Goal: Transaction & Acquisition: Purchase product/service

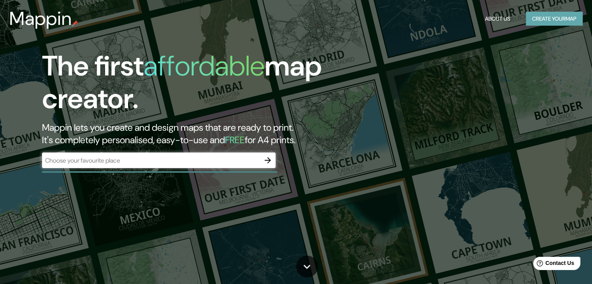
click at [316, 21] on button "Create your map" at bounding box center [554, 19] width 57 height 14
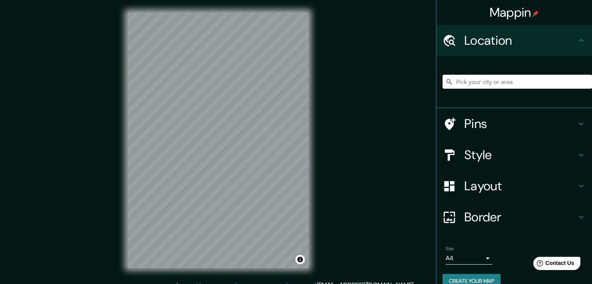
click at [316, 84] on input "Pick your city or area" at bounding box center [516, 82] width 149 height 14
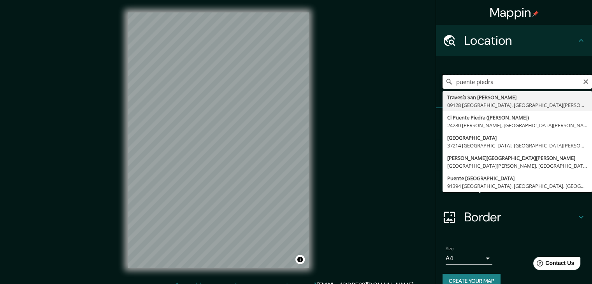
click at [316, 80] on input "puente piedra" at bounding box center [516, 82] width 149 height 14
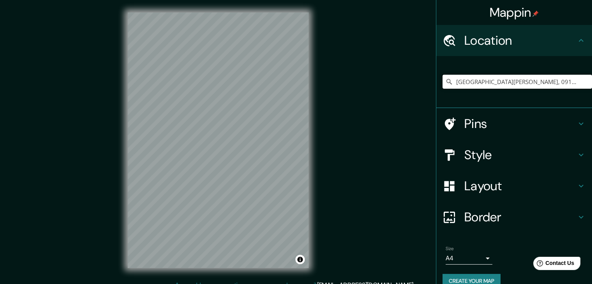
type input "Travesía San Victoriano, 09128 Villadiego, provincia de Burgos, España"
click at [316, 189] on h4 "Layout" at bounding box center [520, 186] width 112 height 16
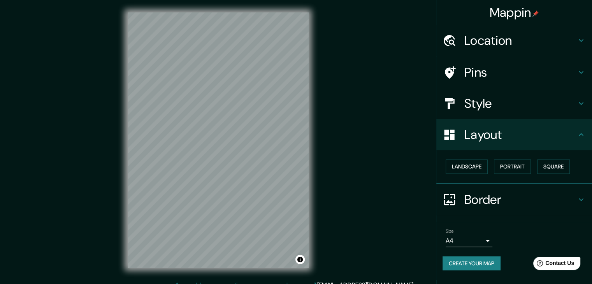
click at [316, 104] on h4 "Style" at bounding box center [520, 104] width 112 height 16
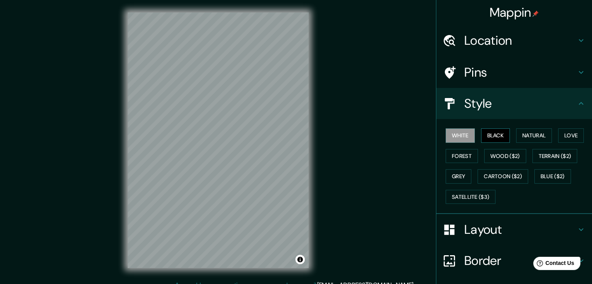
click at [316, 135] on button "Black" at bounding box center [495, 135] width 29 height 14
click at [316, 135] on button "Natural" at bounding box center [534, 135] width 36 height 14
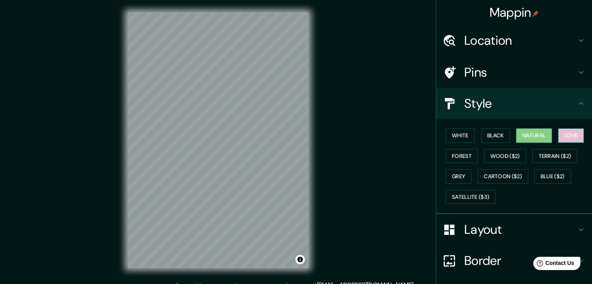
click at [316, 135] on button "Love" at bounding box center [571, 135] width 26 height 14
click at [316, 151] on button "Forest" at bounding box center [461, 156] width 32 height 14
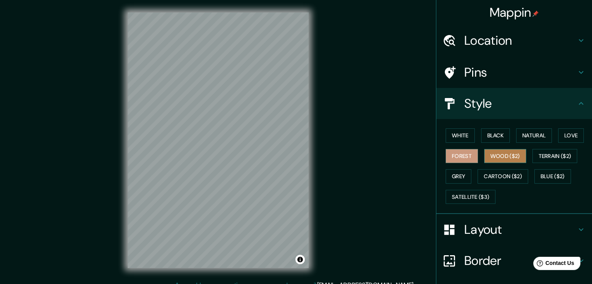
click at [316, 154] on button "Wood ($2)" at bounding box center [505, 156] width 42 height 14
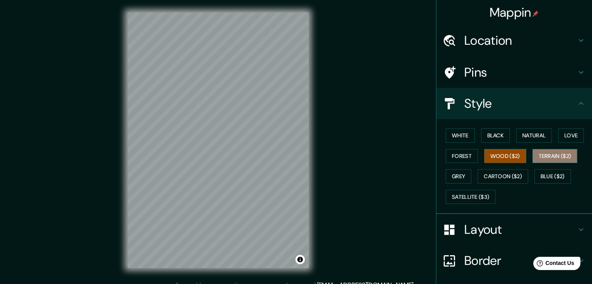
click at [316, 154] on button "Terrain ($2)" at bounding box center [554, 156] width 45 height 14
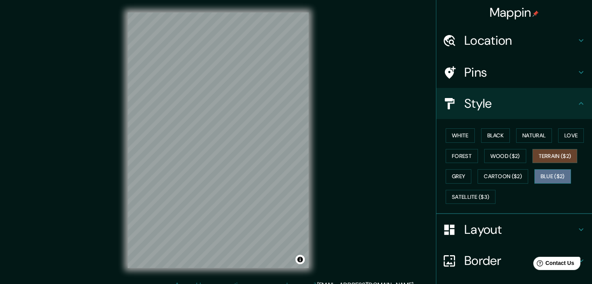
drag, startPoint x: 538, startPoint y: 171, endPoint x: 532, endPoint y: 173, distance: 5.8
click at [316, 172] on button "Blue ($2)" at bounding box center [552, 176] width 37 height 14
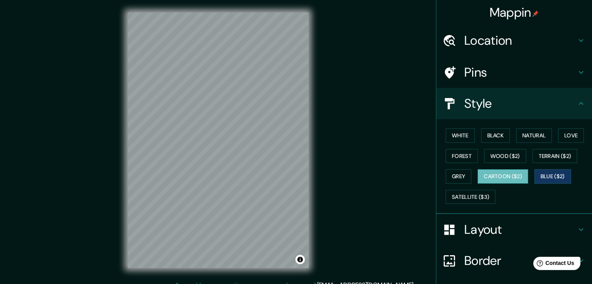
drag, startPoint x: 493, startPoint y: 174, endPoint x: 486, endPoint y: 175, distance: 7.9
click at [316, 174] on button "Cartoon ($2)" at bounding box center [502, 176] width 51 height 14
click at [316, 177] on button "Grey" at bounding box center [458, 176] width 26 height 14
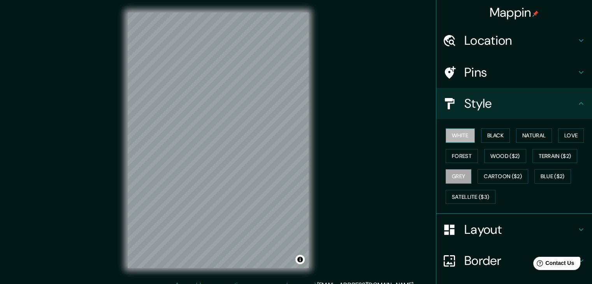
click at [316, 137] on button "White" at bounding box center [459, 135] width 29 height 14
click at [316, 105] on icon at bounding box center [580, 103] width 9 height 9
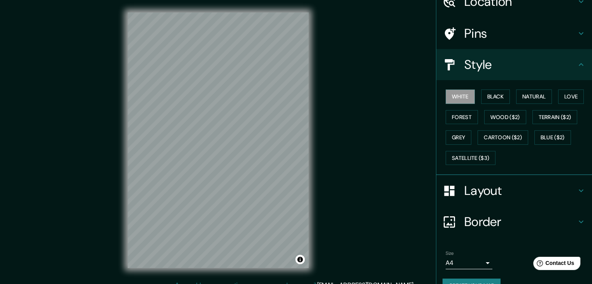
click at [316, 186] on icon at bounding box center [580, 190] width 9 height 9
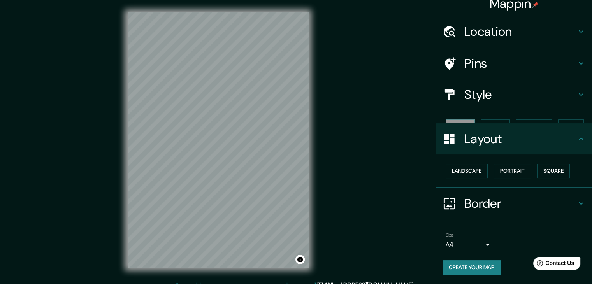
scroll to position [0, 0]
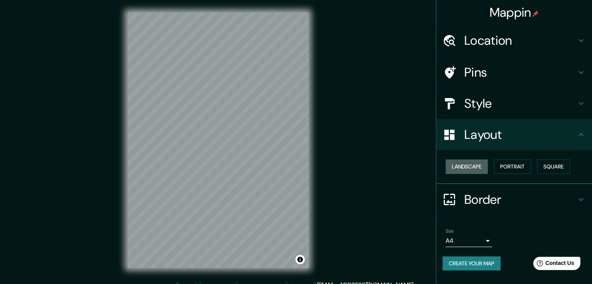
click at [316, 164] on button "Landscape" at bounding box center [466, 167] width 42 height 14
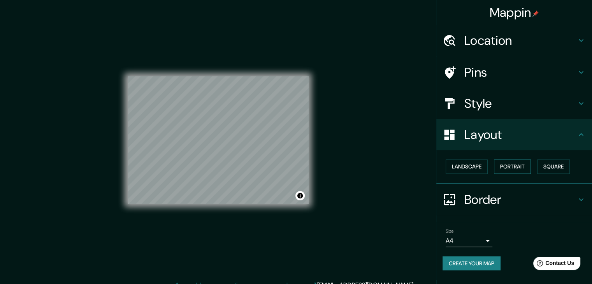
drag, startPoint x: 516, startPoint y: 165, endPoint x: 521, endPoint y: 167, distance: 5.1
click at [316, 165] on button "Portrait" at bounding box center [512, 167] width 37 height 14
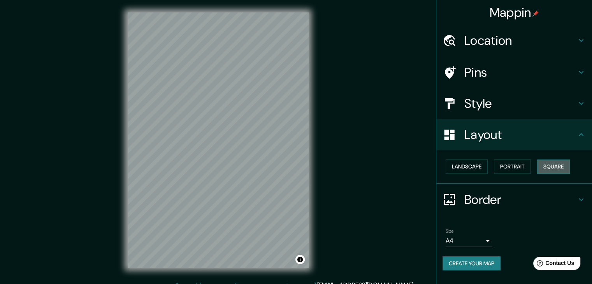
click at [316, 166] on button "Square" at bounding box center [553, 167] width 33 height 14
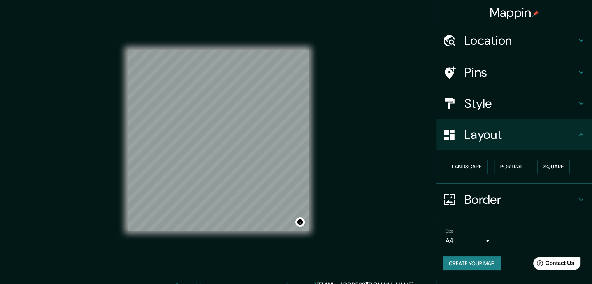
click at [316, 166] on button "Portrait" at bounding box center [512, 167] width 37 height 14
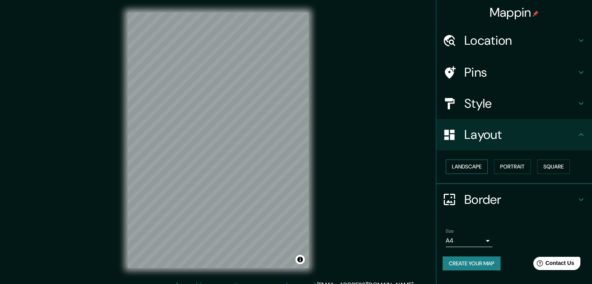
click at [316, 167] on button "Landscape" at bounding box center [466, 167] width 42 height 14
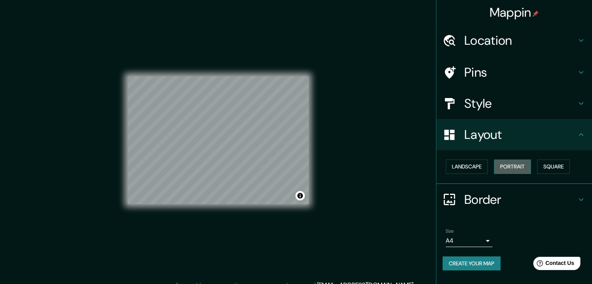
click at [316, 167] on button "Portrait" at bounding box center [512, 167] width 37 height 14
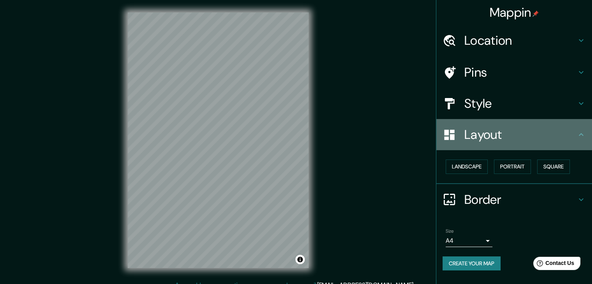
click at [316, 134] on icon at bounding box center [581, 134] width 5 height 3
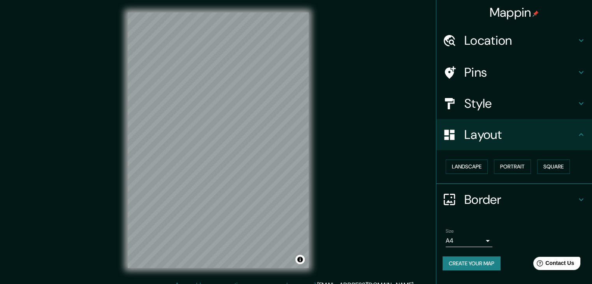
click at [316, 105] on h4 "Style" at bounding box center [520, 104] width 112 height 16
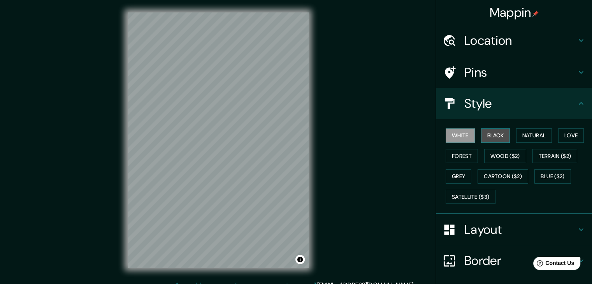
click at [316, 133] on button "Black" at bounding box center [495, 135] width 29 height 14
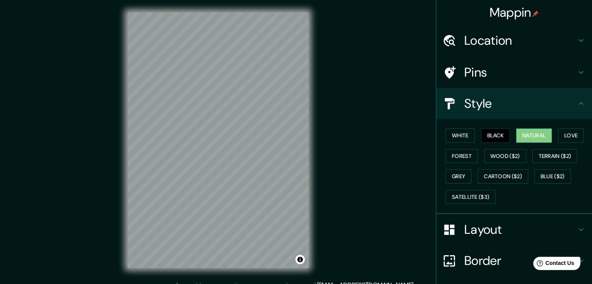
click at [316, 133] on button "Natural" at bounding box center [534, 135] width 36 height 14
click at [316, 133] on button "Love" at bounding box center [571, 135] width 26 height 14
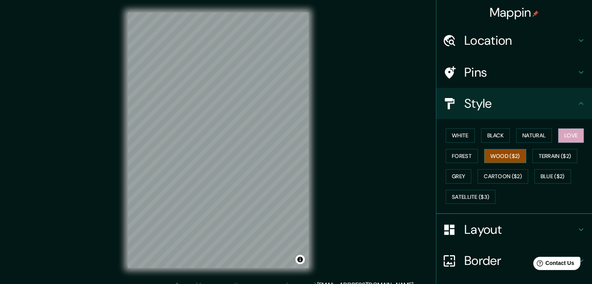
drag, startPoint x: 459, startPoint y: 152, endPoint x: 484, endPoint y: 156, distance: 26.0
click at [316, 154] on button "Forest" at bounding box center [461, 156] width 32 height 14
click at [316, 154] on button "Wood ($2)" at bounding box center [505, 156] width 42 height 14
click at [316, 133] on button "Black" at bounding box center [495, 135] width 29 height 14
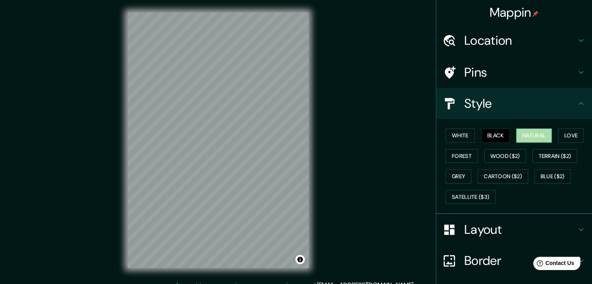
click at [316, 134] on button "Natural" at bounding box center [534, 135] width 36 height 14
click at [316, 134] on button "Love" at bounding box center [571, 135] width 26 height 14
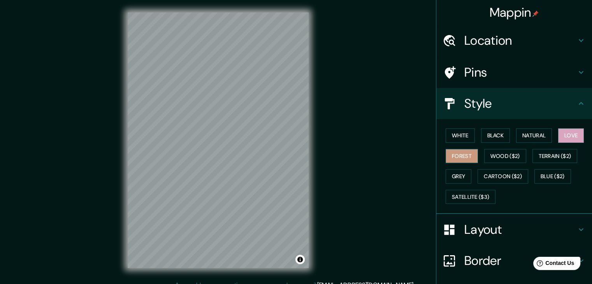
click at [316, 153] on button "Forest" at bounding box center [461, 156] width 32 height 14
click at [316, 155] on button "Terrain ($2)" at bounding box center [554, 156] width 45 height 14
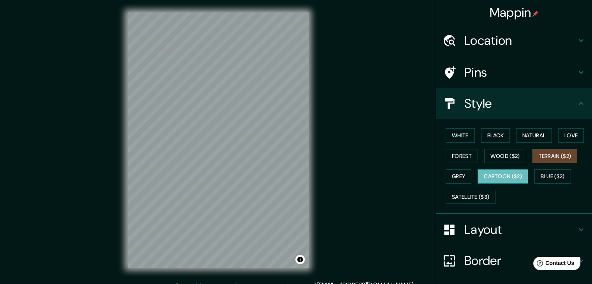
drag, startPoint x: 500, startPoint y: 172, endPoint x: 495, endPoint y: 173, distance: 4.9
click at [316, 172] on button "Cartoon ($2)" at bounding box center [502, 176] width 51 height 14
click at [316, 175] on button "Grey" at bounding box center [458, 176] width 26 height 14
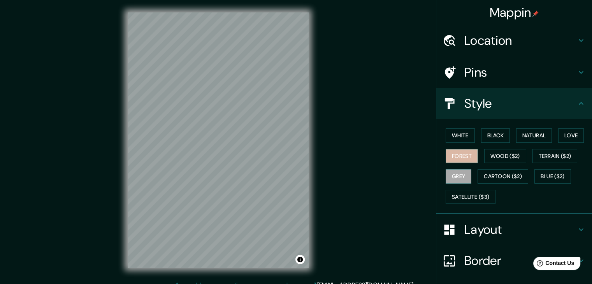
click at [316, 156] on button "Forest" at bounding box center [461, 156] width 32 height 14
click at [316, 137] on button "White" at bounding box center [459, 135] width 29 height 14
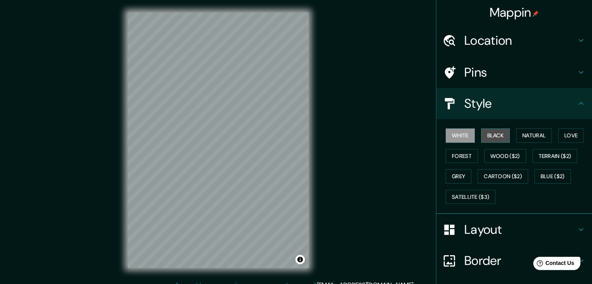
click at [316, 136] on button "Black" at bounding box center [495, 135] width 29 height 14
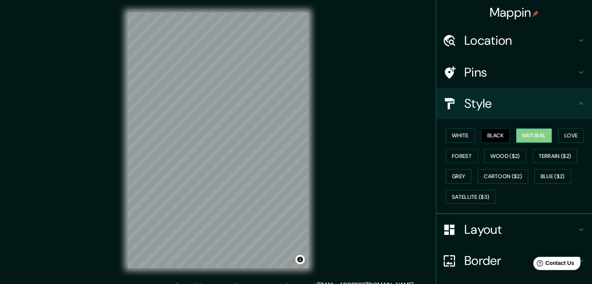
drag, startPoint x: 526, startPoint y: 137, endPoint x: 533, endPoint y: 138, distance: 6.3
click at [316, 137] on button "Natural" at bounding box center [534, 135] width 36 height 14
click at [316, 133] on button "Love" at bounding box center [571, 135] width 26 height 14
click at [316, 134] on button "Black" at bounding box center [495, 135] width 29 height 14
click at [316, 133] on button "Natural" at bounding box center [534, 135] width 36 height 14
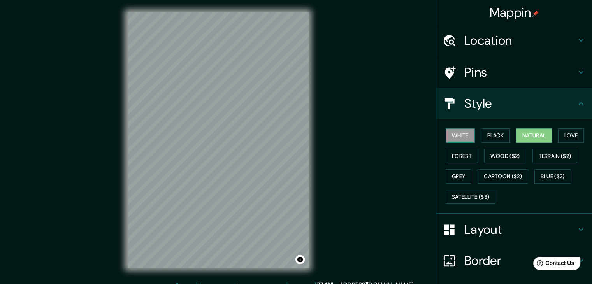
click at [316, 134] on button "White" at bounding box center [459, 135] width 29 height 14
click at [316, 41] on h4 "Location" at bounding box center [520, 41] width 112 height 16
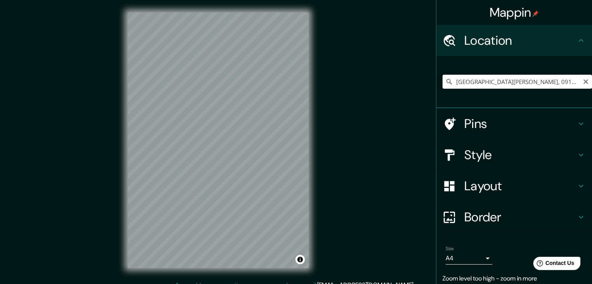
click at [316, 81] on icon "Clear" at bounding box center [585, 81] width 5 height 5
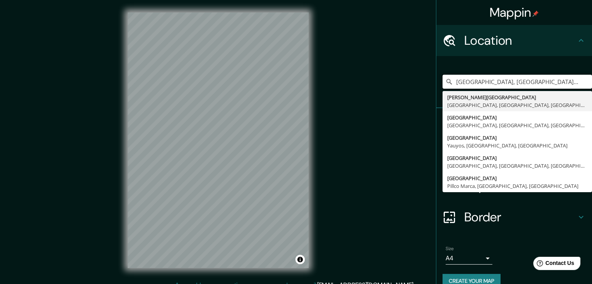
type input "Puente Piedra, Lima, Provincia de Lima, Perú"
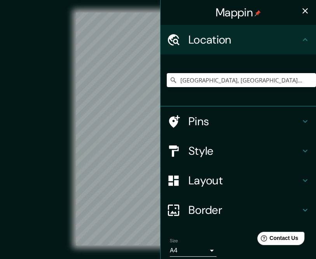
click at [301, 12] on icon "button" at bounding box center [305, 10] width 9 height 9
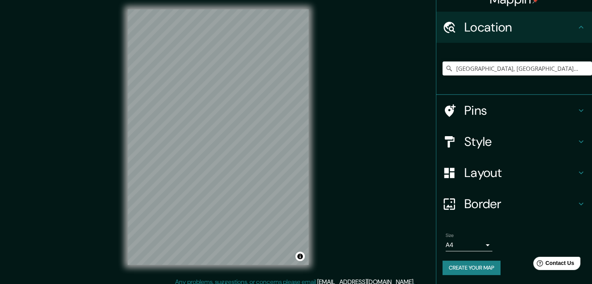
scroll to position [9, 0]
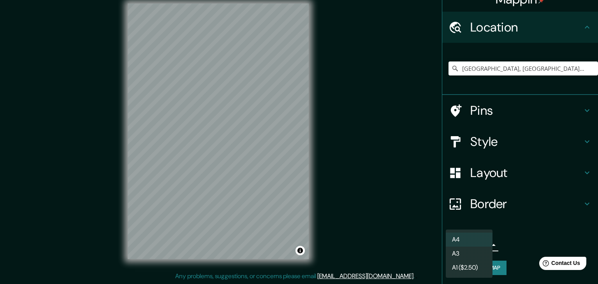
click at [316, 245] on body "Mappin Location Puente Piedra, Lima, Provincia de Lima, Perú Stone Bridge Lima,…" at bounding box center [299, 133] width 598 height 284
click at [316, 251] on li "A3" at bounding box center [468, 254] width 47 height 14
type input "a4"
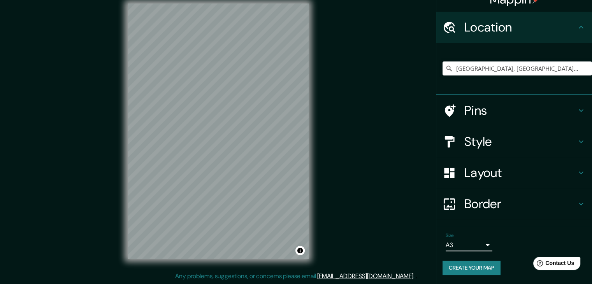
click at [316, 259] on button "Create your map" at bounding box center [471, 268] width 58 height 14
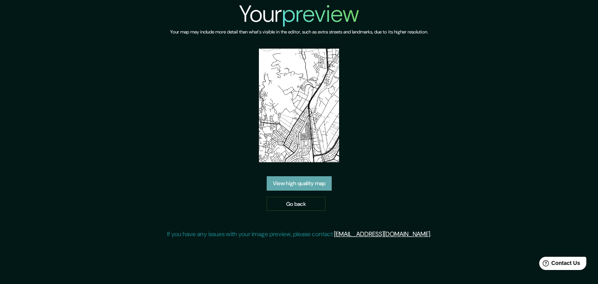
click at [290, 182] on link "View high quality map" at bounding box center [299, 183] width 65 height 14
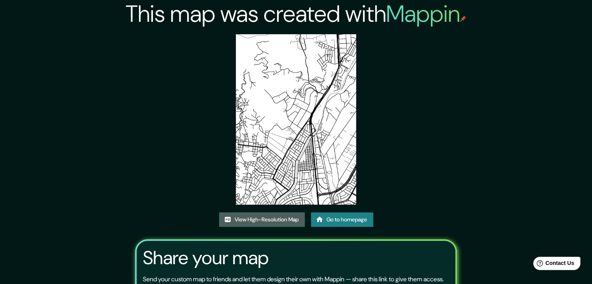
click at [259, 217] on link "View High-Resolution Map" at bounding box center [262, 219] width 86 height 14
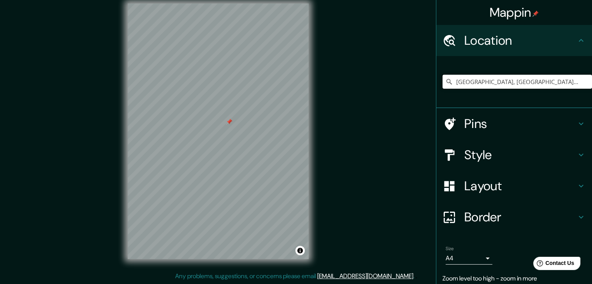
click at [486, 81] on input "Puente Piedra, Lima, Provincia de Lima, Perú" at bounding box center [516, 82] width 149 height 14
click at [572, 85] on input "Puente Piedra, Lima, Provincia de Lima, Perú" at bounding box center [516, 82] width 149 height 14
drag, startPoint x: 574, startPoint y: 83, endPoint x: 425, endPoint y: 88, distance: 149.5
click at [425, 88] on div "Mappin Location Puente Piedra, Lima, Provincia de Lima, Perú Pins Style Layout …" at bounding box center [296, 137] width 592 height 293
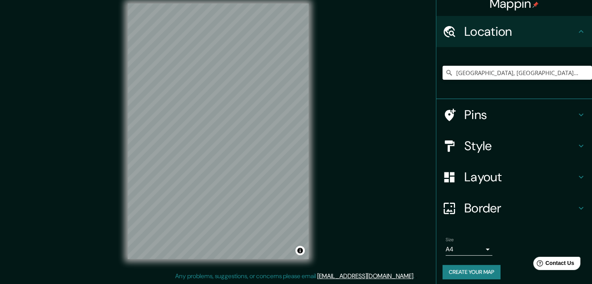
scroll to position [13, 0]
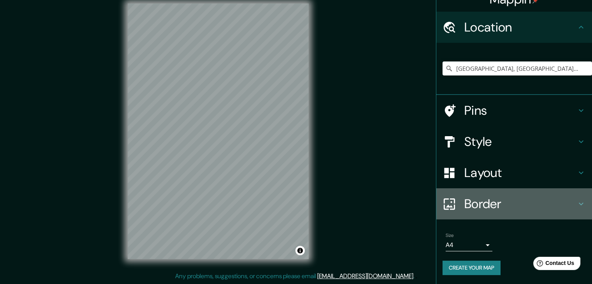
click at [576, 204] on icon at bounding box center [580, 203] width 9 height 9
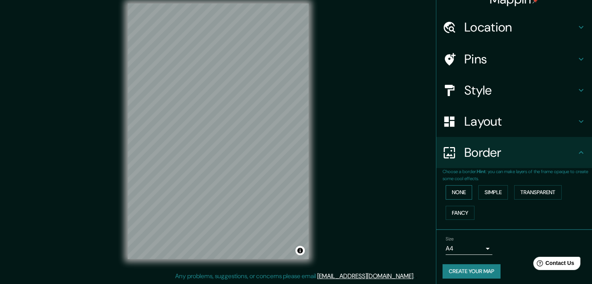
click at [448, 191] on button "None" at bounding box center [458, 192] width 26 height 14
click at [489, 189] on button "Simple" at bounding box center [493, 192] width 30 height 14
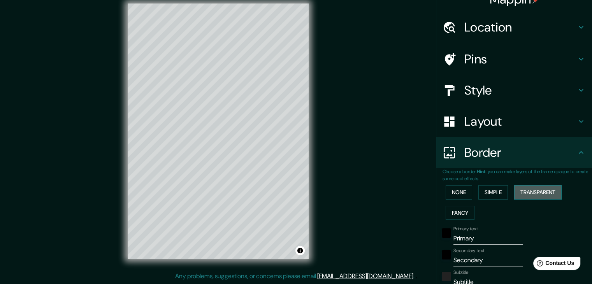
click at [523, 190] on button "Transparent" at bounding box center [537, 192] width 47 height 14
click at [458, 209] on button "Fancy" at bounding box center [459, 213] width 29 height 14
click at [458, 202] on div "None Simple Transparent Fancy" at bounding box center [516, 202] width 149 height 41
click at [486, 194] on button "Simple" at bounding box center [493, 192] width 30 height 14
click at [456, 189] on button "None" at bounding box center [458, 192] width 26 height 14
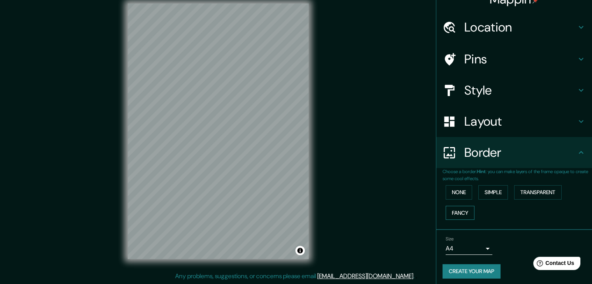
click at [450, 205] on div "None Simple Transparent Fancy" at bounding box center [516, 202] width 149 height 41
click at [456, 198] on button "None" at bounding box center [458, 192] width 26 height 14
click at [461, 209] on button "Fancy" at bounding box center [459, 213] width 29 height 14
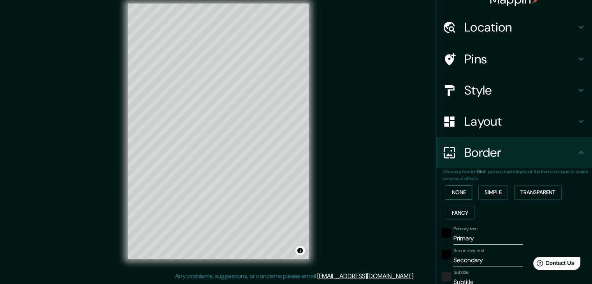
click at [453, 197] on button "None" at bounding box center [458, 192] width 26 height 14
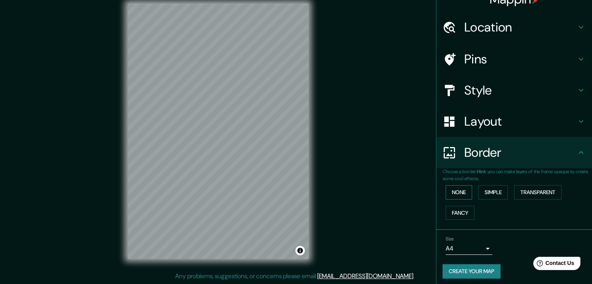
click at [451, 192] on button "None" at bounding box center [458, 192] width 26 height 14
click at [466, 208] on button "Fancy" at bounding box center [459, 213] width 29 height 14
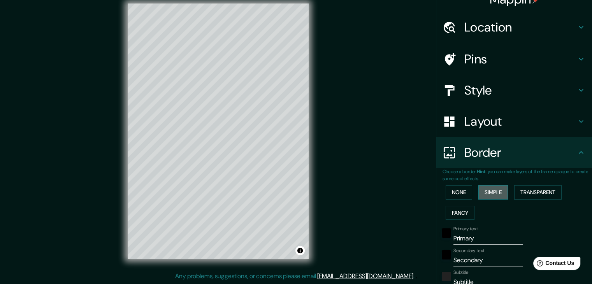
click at [493, 190] on button "Simple" at bounding box center [493, 192] width 30 height 14
click at [532, 189] on button "Transparent" at bounding box center [537, 192] width 47 height 14
click at [458, 192] on button "None" at bounding box center [458, 192] width 26 height 14
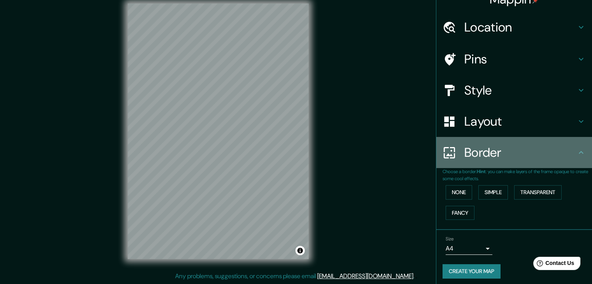
click at [576, 152] on icon at bounding box center [580, 152] width 9 height 9
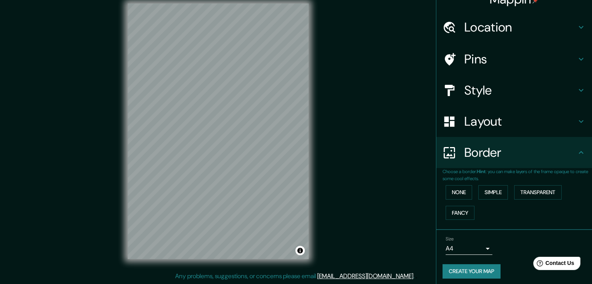
click at [576, 119] on icon at bounding box center [580, 121] width 9 height 9
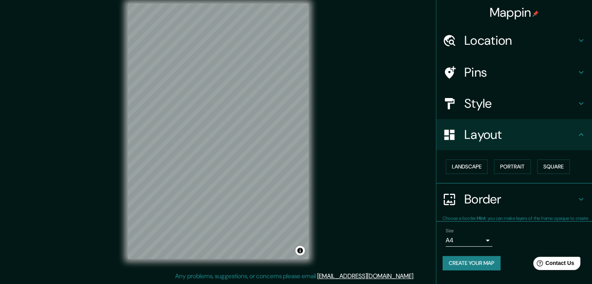
scroll to position [0, 0]
click at [472, 167] on button "Landscape" at bounding box center [466, 167] width 42 height 14
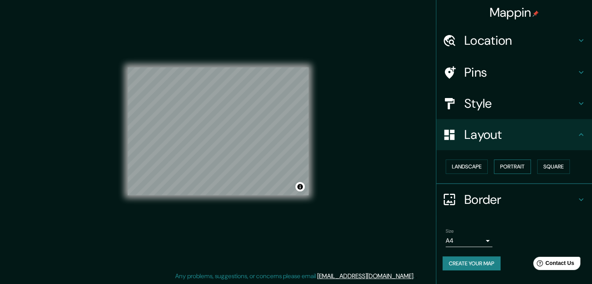
click at [514, 167] on button "Portrait" at bounding box center [512, 167] width 37 height 14
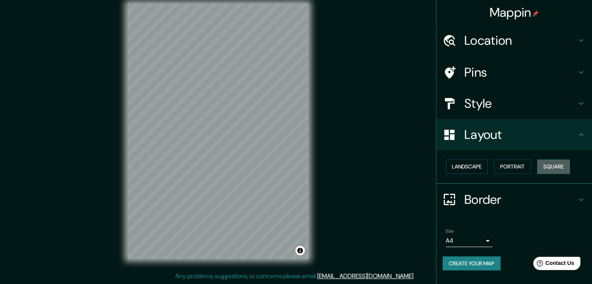
click at [549, 170] on button "Square" at bounding box center [553, 167] width 33 height 14
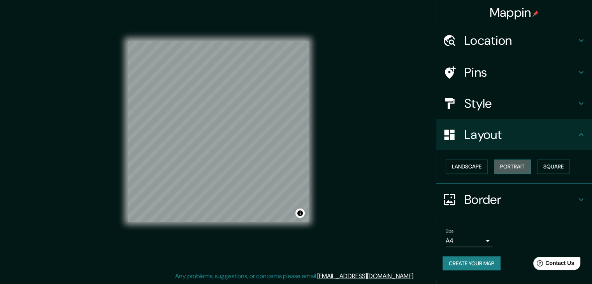
click at [517, 168] on button "Portrait" at bounding box center [512, 167] width 37 height 14
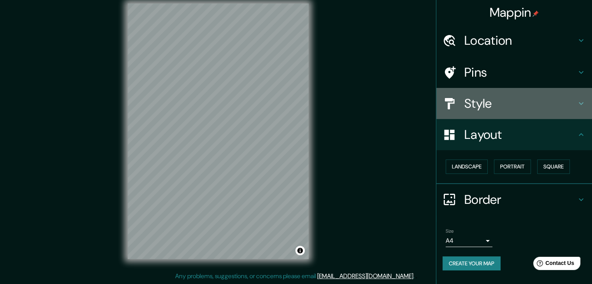
click at [584, 100] on icon at bounding box center [580, 103] width 9 height 9
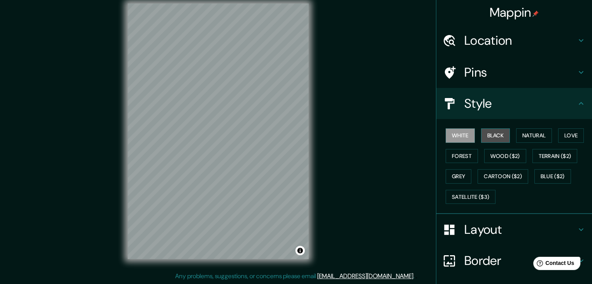
click at [489, 133] on button "Black" at bounding box center [495, 135] width 29 height 14
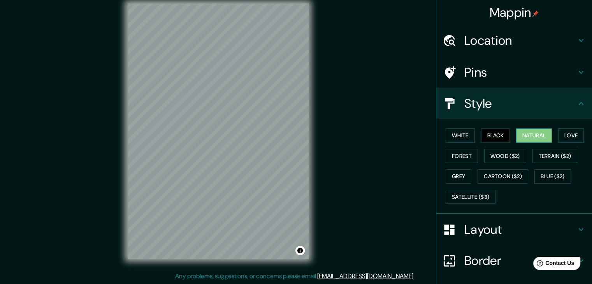
click at [524, 133] on button "Natural" at bounding box center [534, 135] width 36 height 14
click at [566, 132] on button "Love" at bounding box center [571, 135] width 26 height 14
click at [516, 135] on button "Natural" at bounding box center [534, 135] width 36 height 14
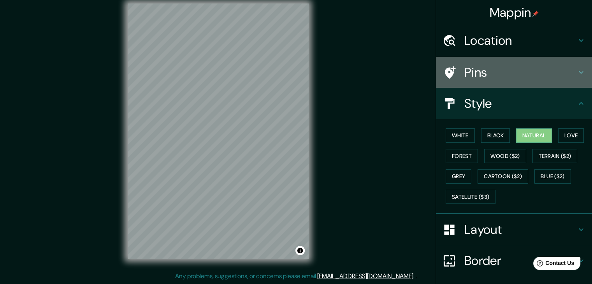
click at [577, 74] on icon at bounding box center [580, 72] width 9 height 9
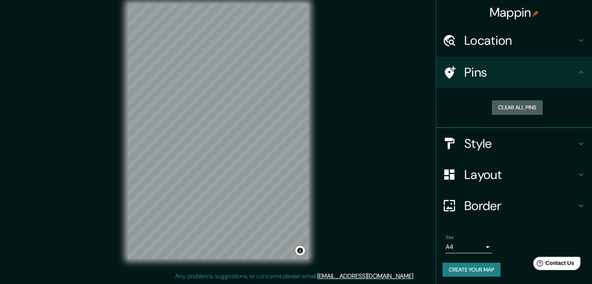
click at [518, 108] on button "Clear all pins" at bounding box center [517, 107] width 51 height 14
click at [493, 106] on button "Clear all pins" at bounding box center [517, 107] width 51 height 14
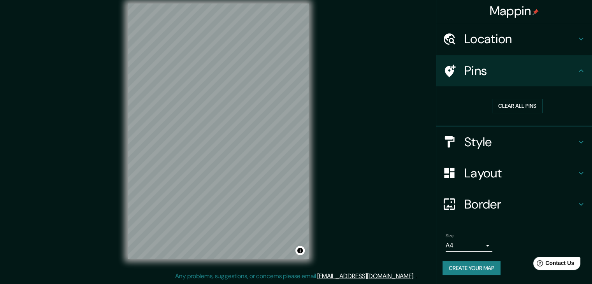
click at [481, 241] on body "Mappin Location Puente Piedra, Lima, Provincia de Lima, Perú Puente Piedra Lima…" at bounding box center [296, 133] width 592 height 284
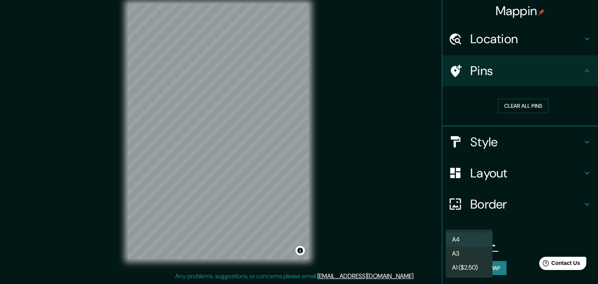
click at [459, 253] on li "A3" at bounding box center [468, 254] width 47 height 14
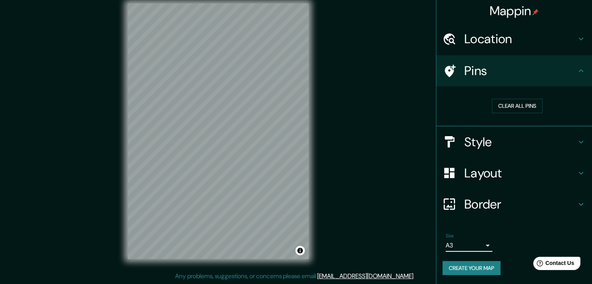
click at [473, 271] on button "Create your map" at bounding box center [471, 268] width 58 height 14
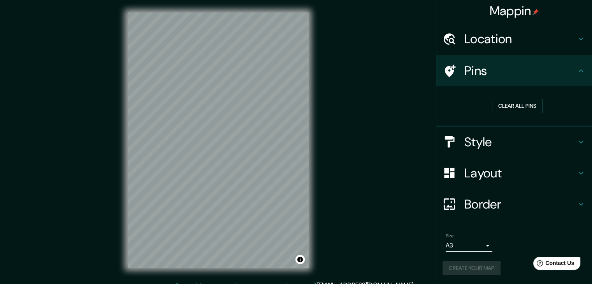
scroll to position [9, 0]
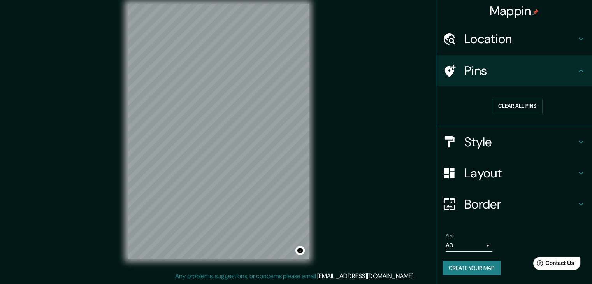
click at [473, 267] on button "Create your map" at bounding box center [471, 268] width 58 height 14
click at [579, 71] on icon at bounding box center [580, 70] width 9 height 9
click at [579, 71] on icon at bounding box center [581, 70] width 5 height 3
click at [233, 146] on div at bounding box center [232, 143] width 6 height 6
drag, startPoint x: 231, startPoint y: 144, endPoint x: 229, endPoint y: 137, distance: 6.4
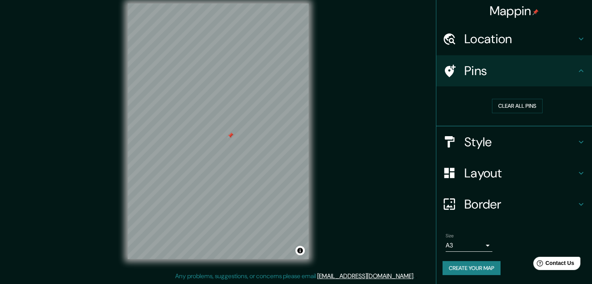
click at [229, 137] on div at bounding box center [230, 135] width 6 height 6
click at [242, 146] on div at bounding box center [242, 145] width 6 height 6
click at [208, 126] on div at bounding box center [209, 127] width 6 height 6
click at [209, 125] on div at bounding box center [209, 127] width 6 height 6
drag, startPoint x: 212, startPoint y: 127, endPoint x: 207, endPoint y: 123, distance: 6.2
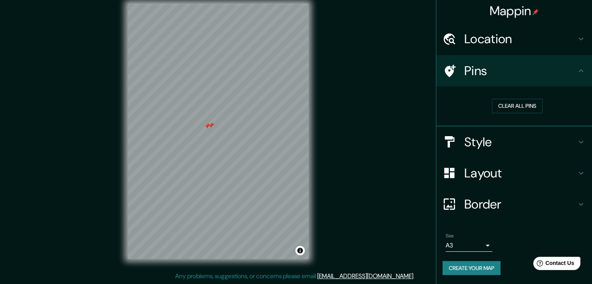
click at [207, 123] on div at bounding box center [207, 126] width 6 height 6
click at [210, 125] on div at bounding box center [211, 125] width 6 height 6
click at [180, 123] on div at bounding box center [182, 121] width 6 height 6
click at [177, 116] on div at bounding box center [178, 114] width 6 height 6
click at [170, 126] on div at bounding box center [170, 125] width 6 height 6
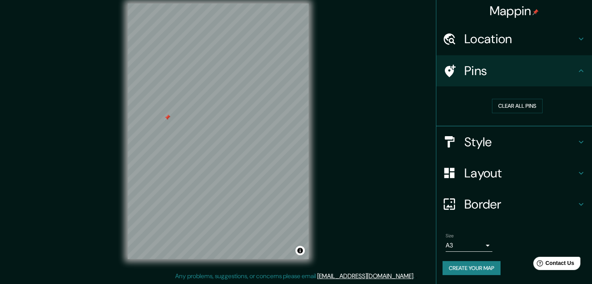
click at [167, 120] on div at bounding box center [167, 117] width 6 height 6
click at [193, 113] on div at bounding box center [193, 112] width 6 height 6
click at [579, 69] on icon at bounding box center [581, 70] width 5 height 3
click at [545, 142] on h4 "Style" at bounding box center [520, 142] width 112 height 16
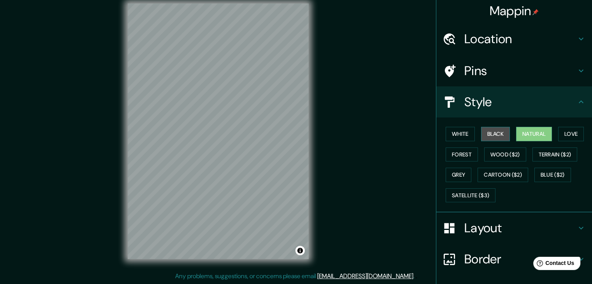
click at [496, 130] on button "Black" at bounding box center [495, 134] width 29 height 14
click at [527, 132] on button "Natural" at bounding box center [534, 134] width 36 height 14
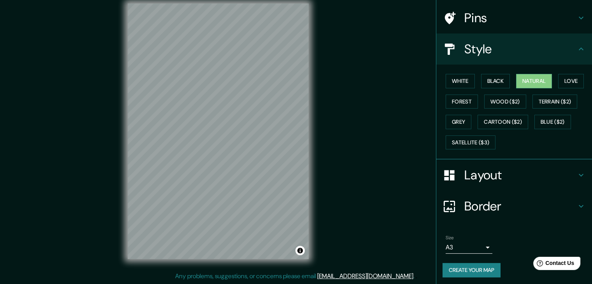
scroll to position [56, 0]
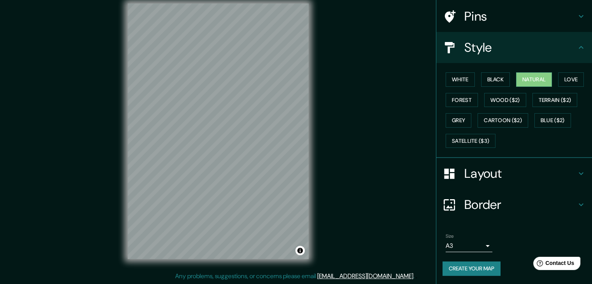
click at [458, 265] on button "Create your map" at bounding box center [471, 268] width 58 height 14
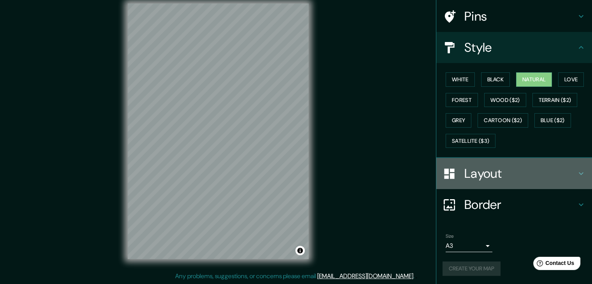
click at [533, 173] on h4 "Layout" at bounding box center [520, 174] width 112 height 16
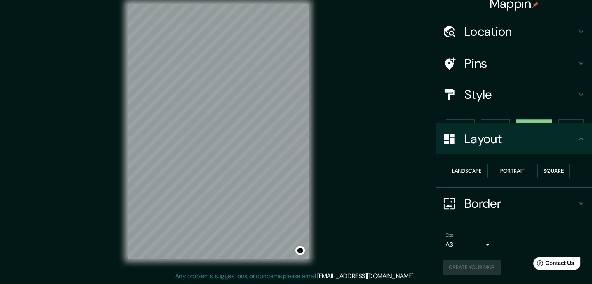
scroll to position [0, 0]
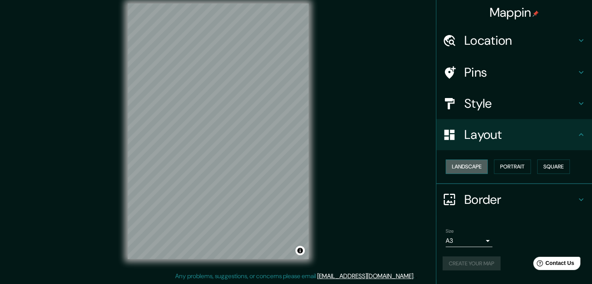
click at [471, 162] on button "Landscape" at bounding box center [466, 167] width 42 height 14
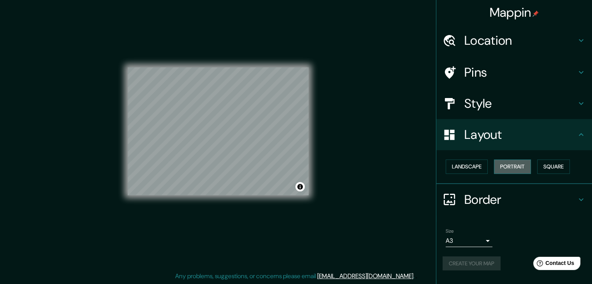
click at [516, 169] on button "Portrait" at bounding box center [512, 167] width 37 height 14
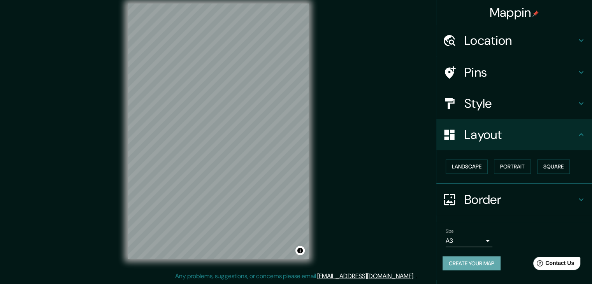
click at [468, 262] on button "Create your map" at bounding box center [471, 263] width 58 height 14
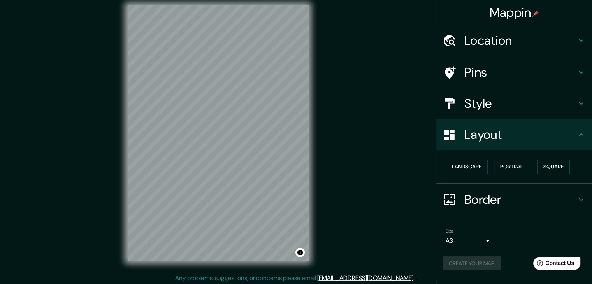
scroll to position [9, 0]
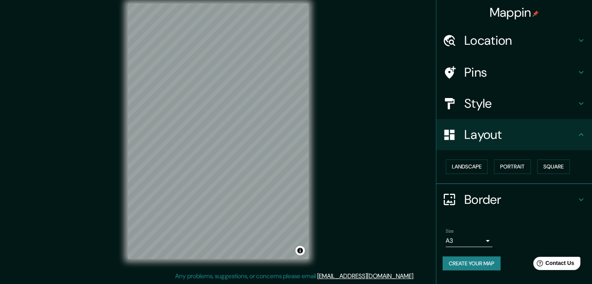
drag, startPoint x: 323, startPoint y: 250, endPoint x: 380, endPoint y: 181, distance: 89.8
click at [380, 181] on div "Mappin Location Puente Piedra, Lima, Provincia de Lima, Perú Puente Piedra Lima…" at bounding box center [296, 137] width 592 height 293
click at [511, 197] on h4 "Border" at bounding box center [520, 200] width 112 height 16
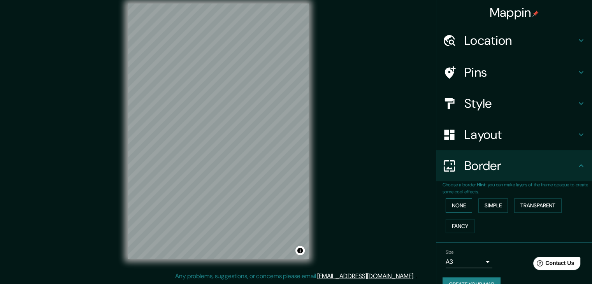
click at [454, 202] on button "None" at bounding box center [458, 205] width 26 height 14
click at [481, 203] on button "Simple" at bounding box center [493, 205] width 30 height 14
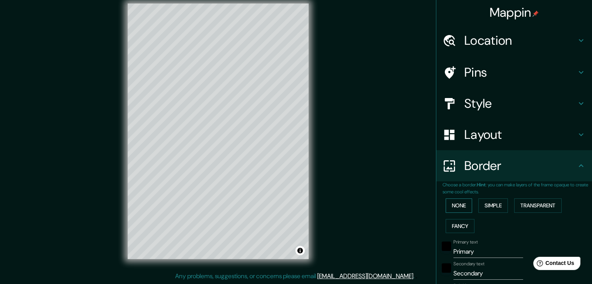
click at [456, 206] on button "None" at bounding box center [458, 205] width 26 height 14
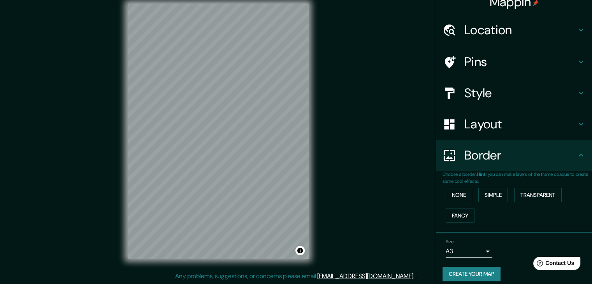
scroll to position [16, 0]
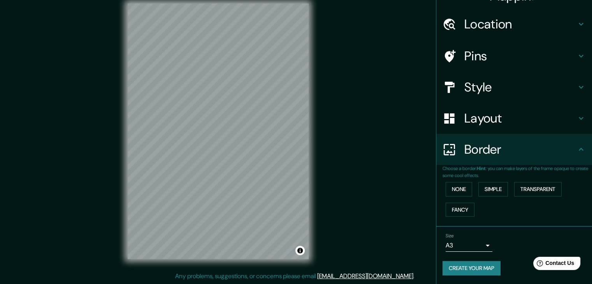
click at [509, 244] on div "Size A3 single" at bounding box center [513, 242] width 143 height 25
click at [512, 254] on div "Size A3 single Create your map" at bounding box center [513, 256] width 143 height 52
click at [223, 116] on div at bounding box center [223, 118] width 6 height 6
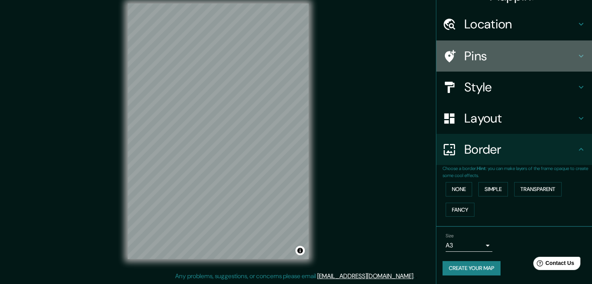
click at [483, 57] on h4 "Pins" at bounding box center [520, 56] width 112 height 16
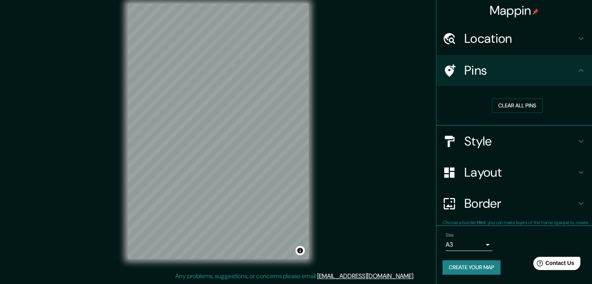
scroll to position [2, 0]
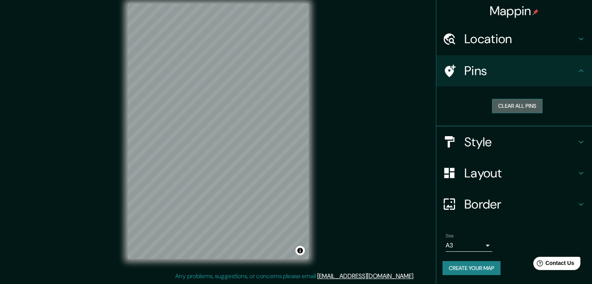
click at [527, 106] on button "Clear all pins" at bounding box center [517, 106] width 51 height 14
click at [498, 102] on button "Clear all pins" at bounding box center [517, 106] width 51 height 14
click at [577, 71] on icon at bounding box center [580, 70] width 9 height 9
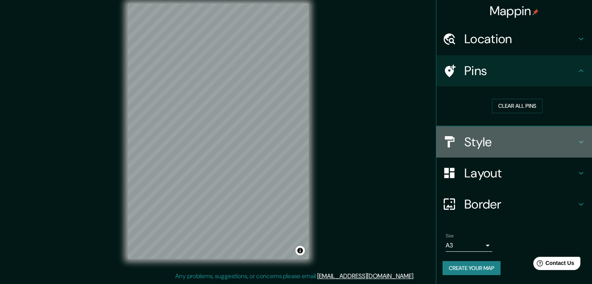
click at [536, 140] on h4 "Style" at bounding box center [520, 142] width 112 height 16
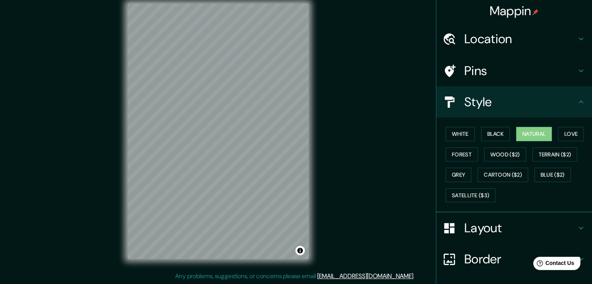
click at [532, 97] on h4 "Style" at bounding box center [520, 102] width 112 height 16
click at [399, 97] on div "Mappin Location Puente Piedra, Lima, Provincia de Lima, Perú Puente Piedra Lima…" at bounding box center [296, 137] width 592 height 293
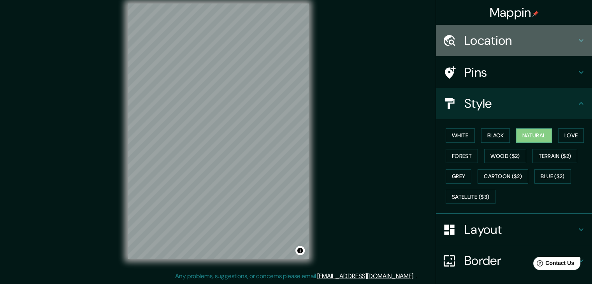
click at [468, 39] on h4 "Location" at bounding box center [520, 41] width 112 height 16
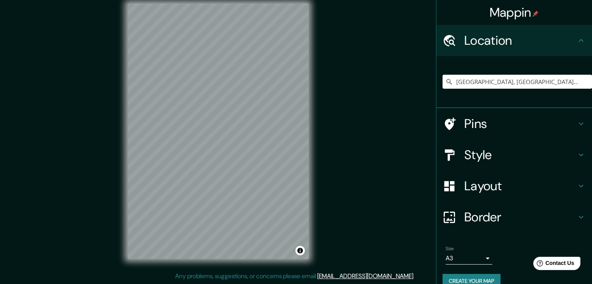
click at [462, 61] on div "Puente Piedra, Lima, Provincia de Lima, Perú Puente Piedra Lima, Provincia de L…" at bounding box center [514, 82] width 156 height 52
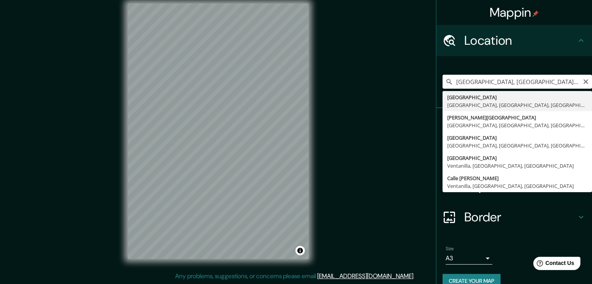
click at [503, 76] on input "Puente Piedra, Lima, Provincia de Lima, Perú" at bounding box center [516, 82] width 149 height 14
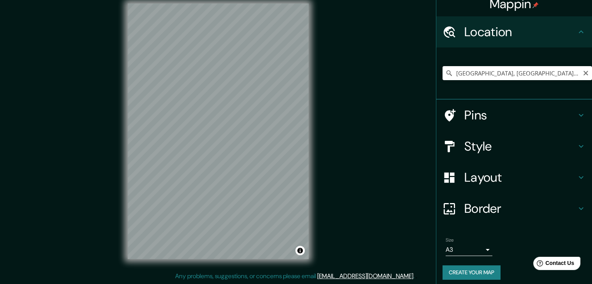
scroll to position [13, 0]
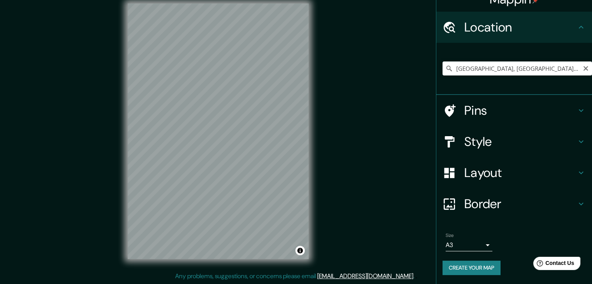
drag, startPoint x: 478, startPoint y: 268, endPoint x: 489, endPoint y: 270, distance: 11.3
click at [489, 270] on button "Create your map" at bounding box center [471, 268] width 58 height 14
click at [477, 265] on div "Create your map" at bounding box center [513, 268] width 143 height 14
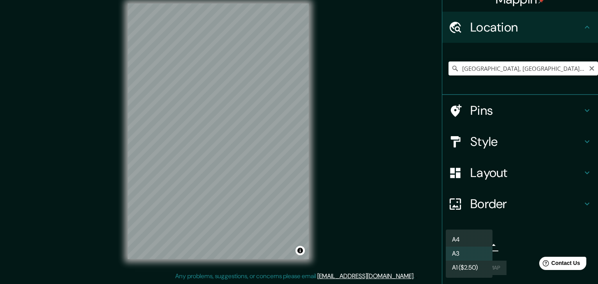
click at [482, 244] on body "Mappin Location Puente Piedra, Lima, Provincia de Lima, Perú Pins Style Layout …" at bounding box center [299, 133] width 598 height 284
click at [461, 239] on li "A4" at bounding box center [468, 240] width 47 height 14
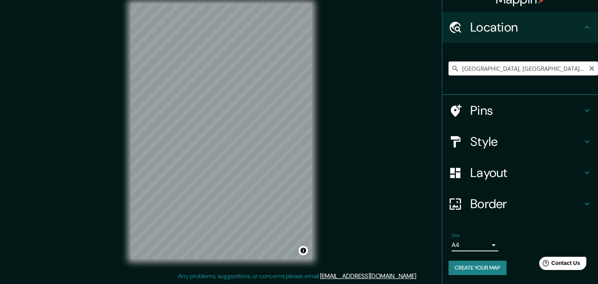
click at [482, 243] on body "Mappin Location Puente Piedra, Lima, Provincia de Lima, Perú Pins Style Layout …" at bounding box center [299, 133] width 598 height 284
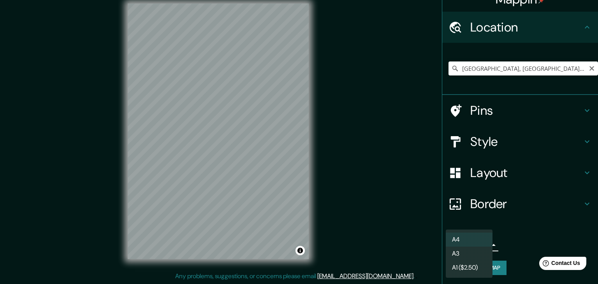
click at [462, 251] on li "A3" at bounding box center [468, 254] width 47 height 14
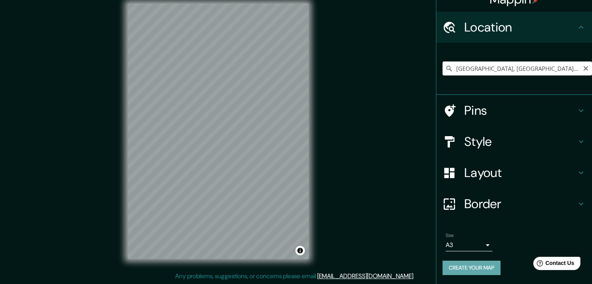
click at [451, 263] on button "Create your map" at bounding box center [471, 268] width 58 height 14
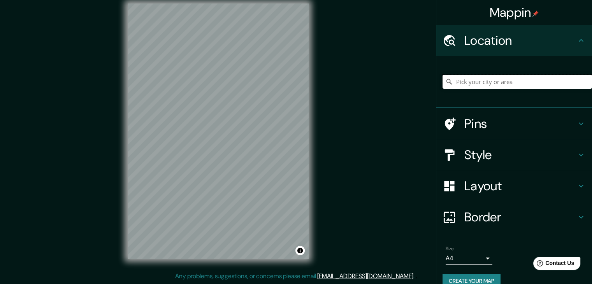
click at [500, 82] on input "Pick your city or area" at bounding box center [516, 82] width 149 height 14
click at [500, 81] on input "Pick your city or area" at bounding box center [516, 82] width 149 height 14
type input "Stone Bridge, Lima, Provincia de Lima, Perú"
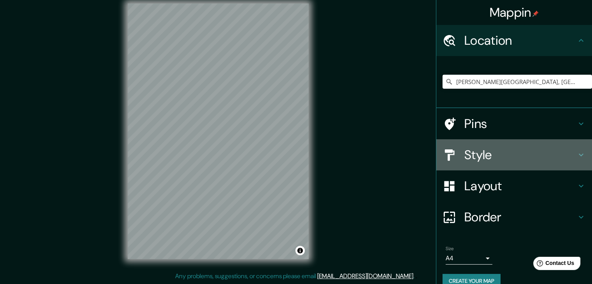
click at [487, 157] on h4 "Style" at bounding box center [520, 155] width 112 height 16
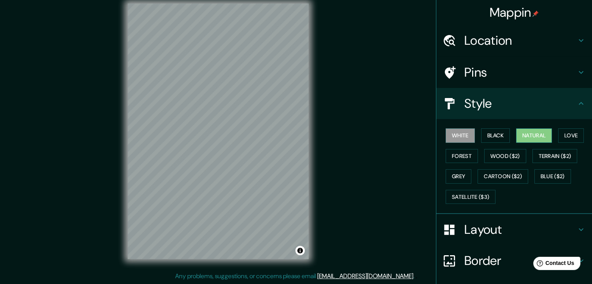
click at [531, 136] on button "Natural" at bounding box center [534, 135] width 36 height 14
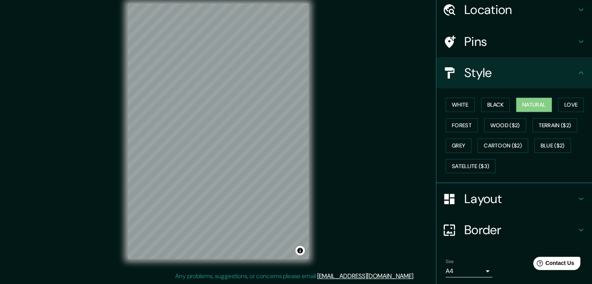
scroll to position [56, 0]
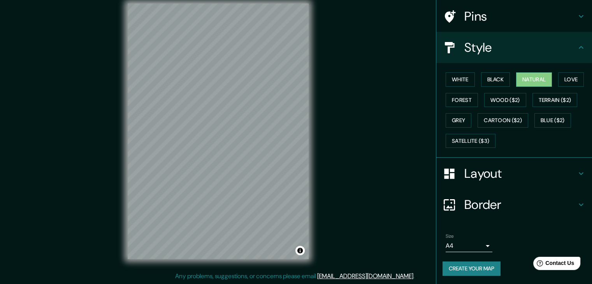
click at [457, 267] on button "Create your map" at bounding box center [471, 268] width 58 height 14
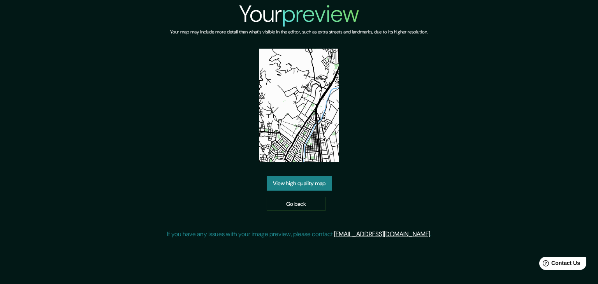
click at [303, 182] on link "View high quality map" at bounding box center [299, 183] width 65 height 14
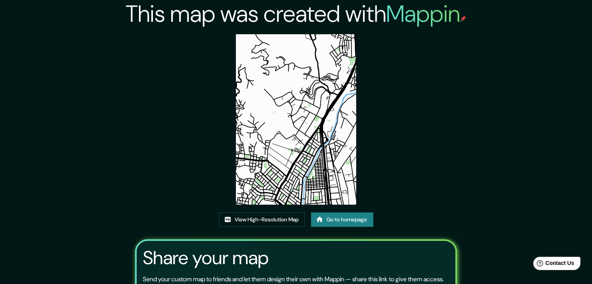
click at [290, 152] on img at bounding box center [296, 119] width 121 height 170
click at [289, 121] on img at bounding box center [296, 119] width 121 height 170
click at [256, 217] on link "View High-Resolution Map" at bounding box center [262, 219] width 86 height 14
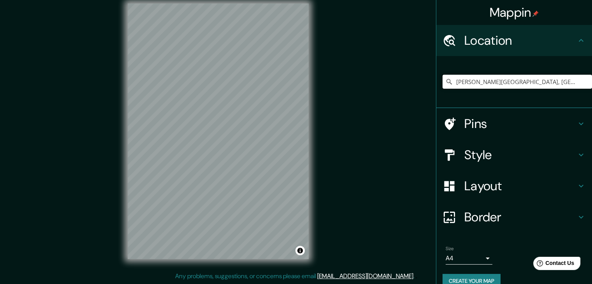
click at [474, 79] on input "[PERSON_NAME][GEOGRAPHIC_DATA], [GEOGRAPHIC_DATA], [GEOGRAPHIC_DATA], [GEOGRAPH…" at bounding box center [516, 82] width 149 height 14
drag, startPoint x: 540, startPoint y: 82, endPoint x: 465, endPoint y: 85, distance: 75.2
click at [456, 82] on input "[PERSON_NAME][GEOGRAPHIC_DATA], [GEOGRAPHIC_DATA], [GEOGRAPHIC_DATA], [GEOGRAPH…" at bounding box center [516, 82] width 149 height 14
click at [484, 82] on input "[PERSON_NAME][GEOGRAPHIC_DATA], [GEOGRAPHIC_DATA], [GEOGRAPHIC_DATA], [GEOGRAPH…" at bounding box center [516, 82] width 149 height 14
click at [486, 82] on input "[PERSON_NAME][GEOGRAPHIC_DATA], [GEOGRAPHIC_DATA], [GEOGRAPHIC_DATA], [GEOGRAPH…" at bounding box center [516, 82] width 149 height 14
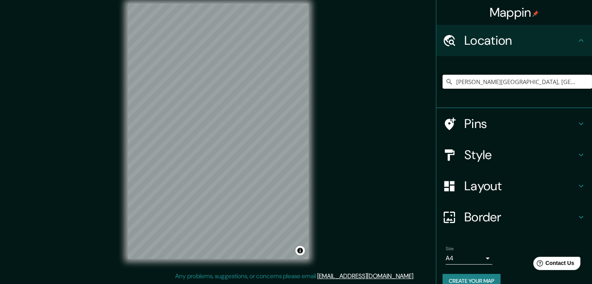
click at [571, 82] on input "[PERSON_NAME][GEOGRAPHIC_DATA], [GEOGRAPHIC_DATA], [GEOGRAPHIC_DATA], [GEOGRAPH…" at bounding box center [516, 82] width 149 height 14
click at [485, 82] on input "[PERSON_NAME][GEOGRAPHIC_DATA], [GEOGRAPHIC_DATA], [GEOGRAPHIC_DATA], [GEOGRAPH…" at bounding box center [516, 82] width 149 height 14
drag, startPoint x: 484, startPoint y: 81, endPoint x: 413, endPoint y: 84, distance: 70.9
click at [413, 84] on div "Mappin Location [PERSON_NAME][GEOGRAPHIC_DATA], [GEOGRAPHIC_DATA], [GEOGRAPHIC_…" at bounding box center [296, 137] width 592 height 293
type input "[GEOGRAPHIC_DATA], [GEOGRAPHIC_DATA], [GEOGRAPHIC_DATA], [GEOGRAPHIC_DATA]"
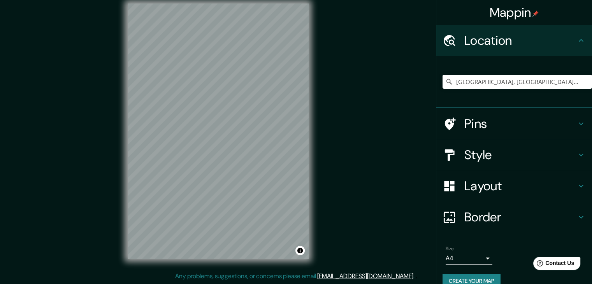
click at [333, 149] on div "Mappin Location [GEOGRAPHIC_DATA], [GEOGRAPHIC_DATA], [GEOGRAPHIC_DATA], [GEOGR…" at bounding box center [296, 137] width 592 height 293
click at [326, 142] on div "Mappin Location [GEOGRAPHIC_DATA], [GEOGRAPHIC_DATA], [GEOGRAPHIC_DATA], [GEOGR…" at bounding box center [296, 137] width 592 height 293
click at [324, 128] on div "Mappin Location [GEOGRAPHIC_DATA], [GEOGRAPHIC_DATA], [GEOGRAPHIC_DATA], [GEOGR…" at bounding box center [296, 137] width 592 height 293
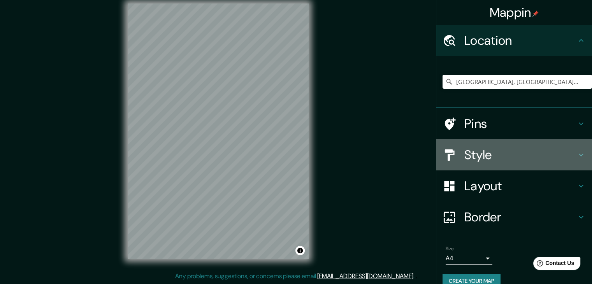
click at [478, 153] on h4 "Style" at bounding box center [520, 155] width 112 height 16
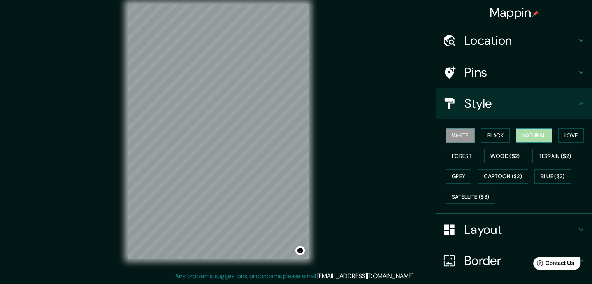
click at [534, 136] on button "Natural" at bounding box center [534, 135] width 36 height 14
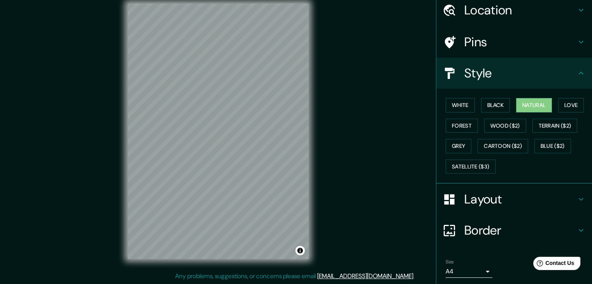
scroll to position [56, 0]
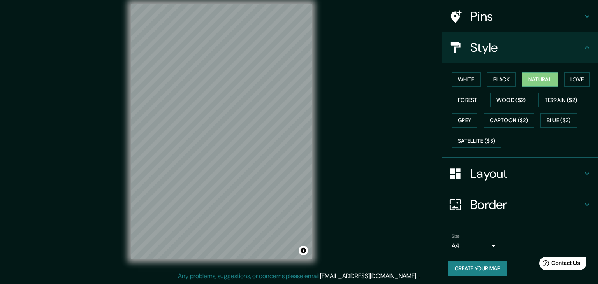
click at [482, 244] on body "Mappin Location [GEOGRAPHIC_DATA], [GEOGRAPHIC_DATA], [GEOGRAPHIC_DATA], [GEOGR…" at bounding box center [299, 133] width 598 height 284
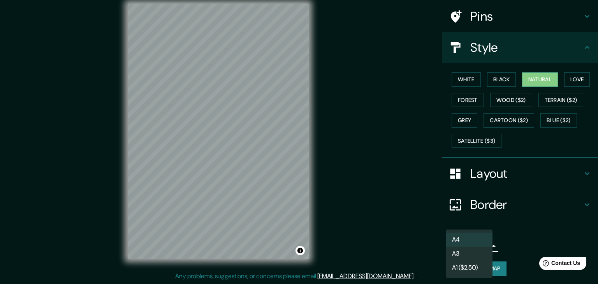
click at [465, 254] on li "A3" at bounding box center [468, 254] width 47 height 14
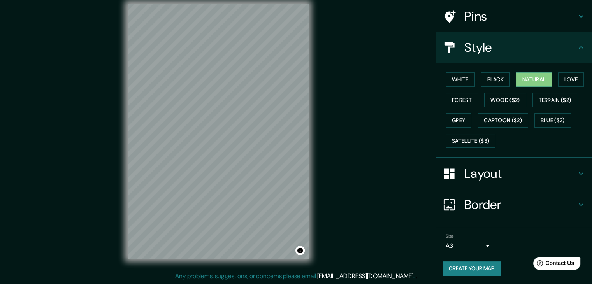
click at [482, 267] on button "Create your map" at bounding box center [471, 268] width 58 height 14
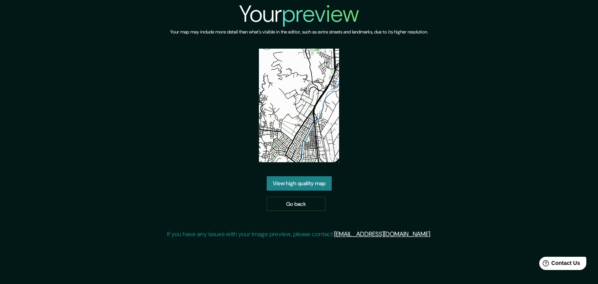
click at [292, 182] on link "View high quality map" at bounding box center [299, 183] width 65 height 14
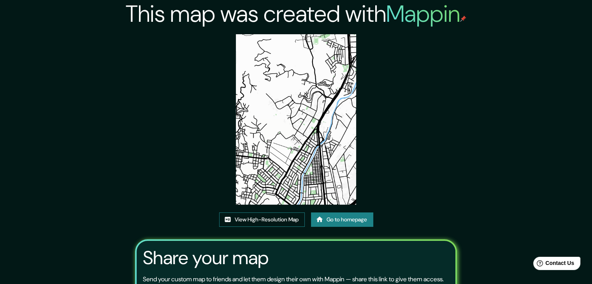
click at [268, 216] on link "View High-Resolution Map" at bounding box center [262, 219] width 86 height 14
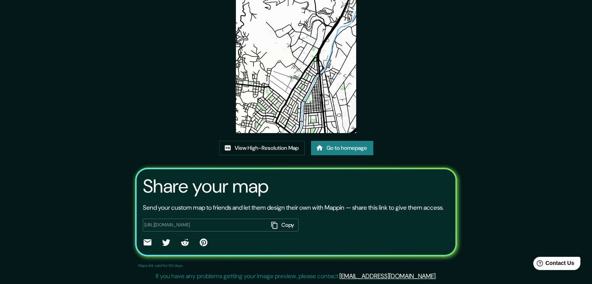
scroll to position [78, 0]
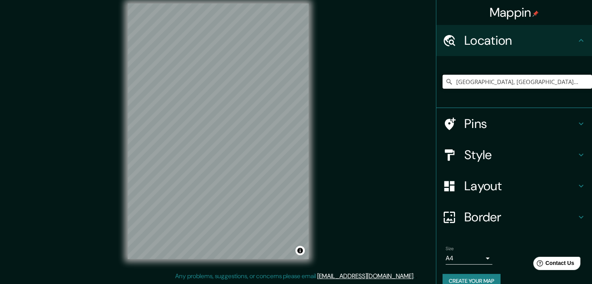
click at [468, 83] on input "[GEOGRAPHIC_DATA], [GEOGRAPHIC_DATA], [GEOGRAPHIC_DATA], [GEOGRAPHIC_DATA]" at bounding box center [516, 82] width 149 height 14
click at [481, 82] on input "[GEOGRAPHIC_DATA], [GEOGRAPHIC_DATA], [GEOGRAPHIC_DATA], [GEOGRAPHIC_DATA]" at bounding box center [516, 82] width 149 height 14
drag, startPoint x: 483, startPoint y: 82, endPoint x: 420, endPoint y: 77, distance: 63.7
click at [425, 81] on div "Mappin Location [GEOGRAPHIC_DATA], [GEOGRAPHIC_DATA], [GEOGRAPHIC_DATA], [GEOGR…" at bounding box center [296, 137] width 592 height 293
type input "[GEOGRAPHIC_DATA], [GEOGRAPHIC_DATA], [GEOGRAPHIC_DATA], [GEOGRAPHIC_DATA]"
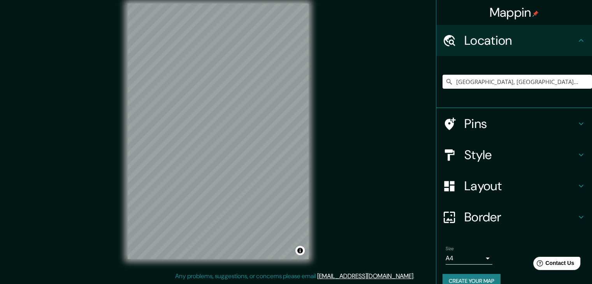
click at [480, 158] on h4 "Style" at bounding box center [520, 155] width 112 height 16
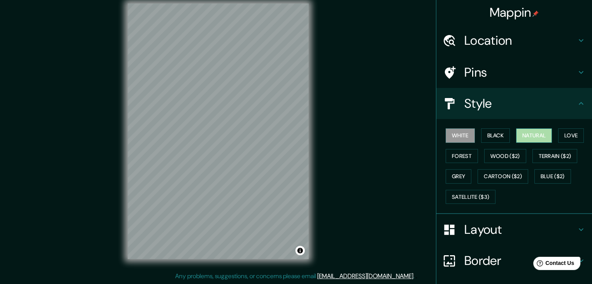
click at [526, 132] on button "Natural" at bounding box center [534, 135] width 36 height 14
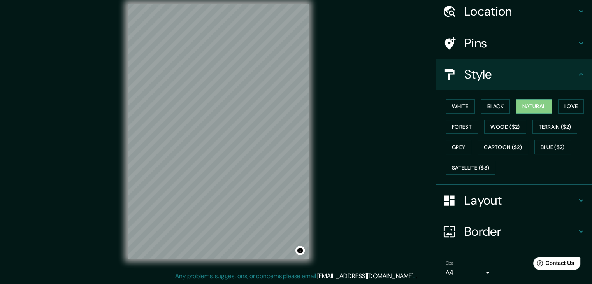
scroll to position [56, 0]
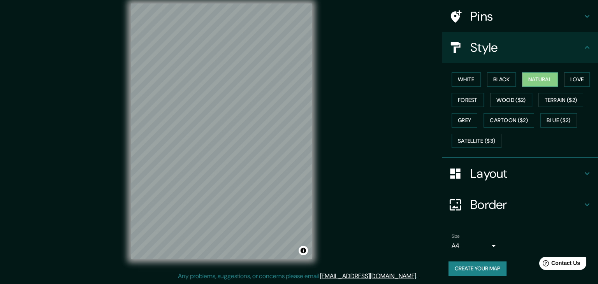
click at [476, 244] on body "Mappin Location [GEOGRAPHIC_DATA], [GEOGRAPHIC_DATA], [GEOGRAPHIC_DATA], [GEOGR…" at bounding box center [299, 133] width 598 height 284
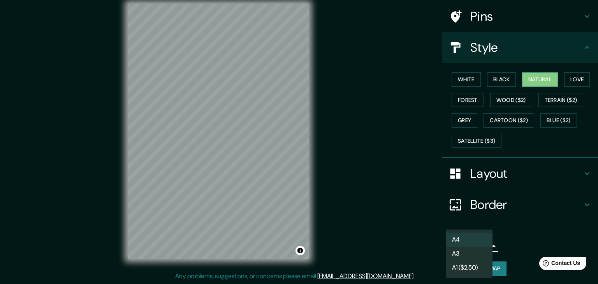
click at [462, 253] on li "A3" at bounding box center [468, 254] width 47 height 14
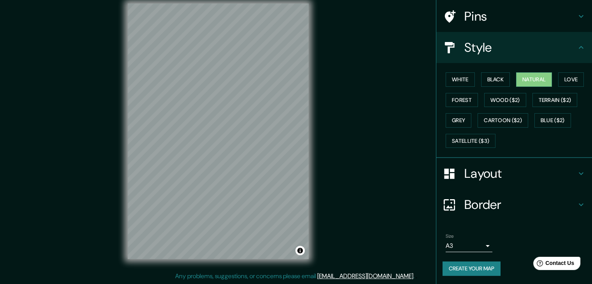
click at [327, 49] on div "Mappin Location [GEOGRAPHIC_DATA], [GEOGRAPHIC_DATA], [GEOGRAPHIC_DATA], [GEOGR…" at bounding box center [296, 137] width 592 height 293
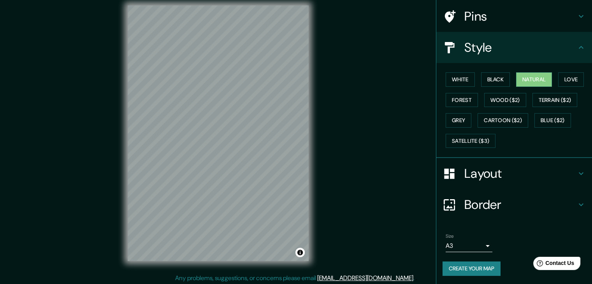
scroll to position [6, 0]
click at [246, 103] on div at bounding box center [247, 101] width 6 height 6
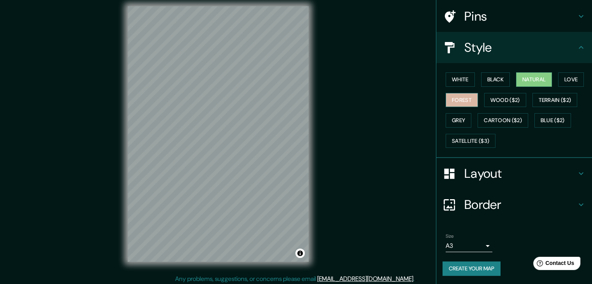
click at [450, 98] on button "Forest" at bounding box center [461, 100] width 32 height 14
click at [450, 117] on button "Grey" at bounding box center [458, 120] width 26 height 14
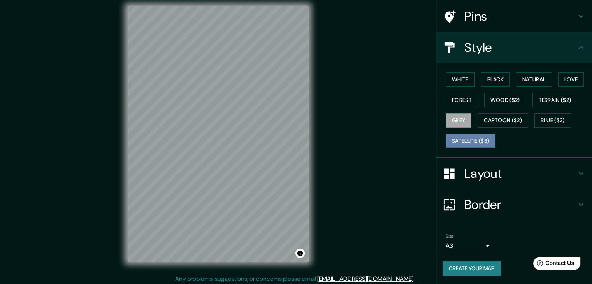
click at [449, 141] on button "Satellite ($3)" at bounding box center [470, 141] width 50 height 14
click at [541, 122] on button "Blue ($2)" at bounding box center [552, 120] width 37 height 14
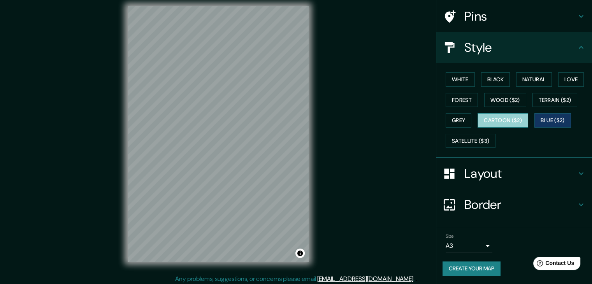
click at [489, 120] on button "Cartoon ($2)" at bounding box center [502, 120] width 51 height 14
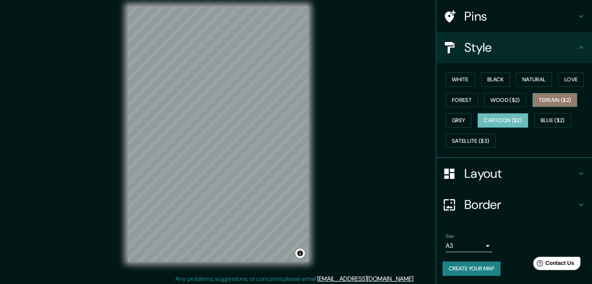
click at [544, 100] on button "Terrain ($2)" at bounding box center [554, 100] width 45 height 14
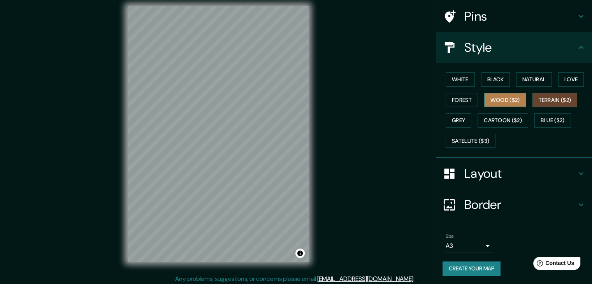
click at [492, 101] on button "Wood ($2)" at bounding box center [505, 100] width 42 height 14
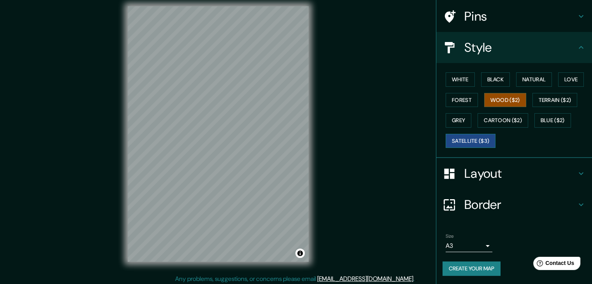
click at [457, 140] on button "Satellite ($3)" at bounding box center [470, 141] width 50 height 14
click at [482, 121] on button "Cartoon ($2)" at bounding box center [502, 120] width 51 height 14
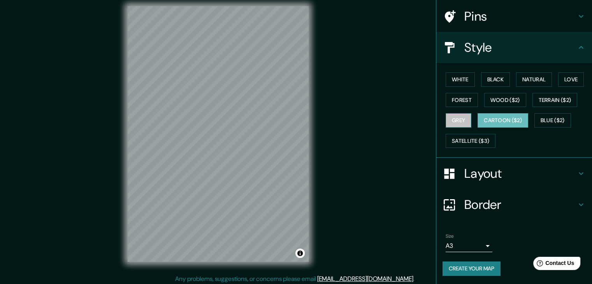
click at [455, 118] on button "Grey" at bounding box center [458, 120] width 26 height 14
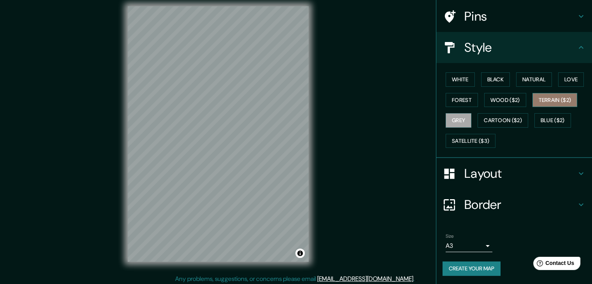
click at [550, 104] on button "Terrain ($2)" at bounding box center [554, 100] width 45 height 14
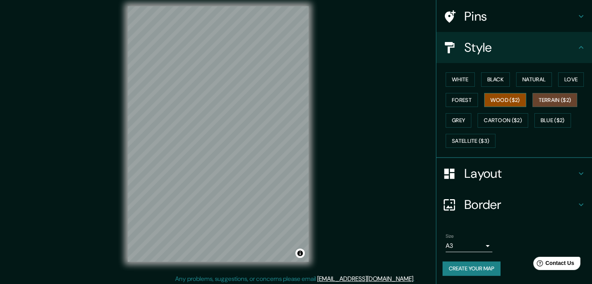
click at [508, 102] on button "Wood ($2)" at bounding box center [505, 100] width 42 height 14
